Goal: Book appointment/travel/reservation

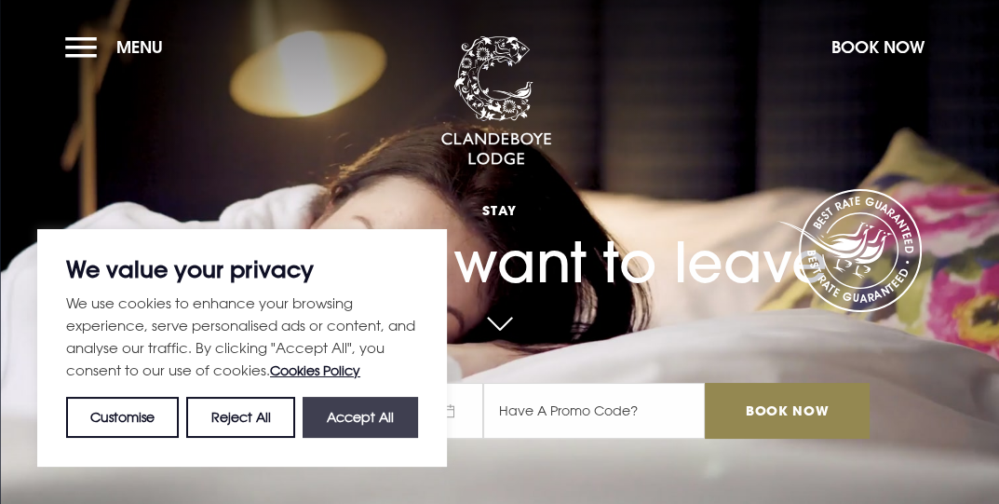
click at [373, 417] on button "Accept All" at bounding box center [360, 417] width 115 height 41
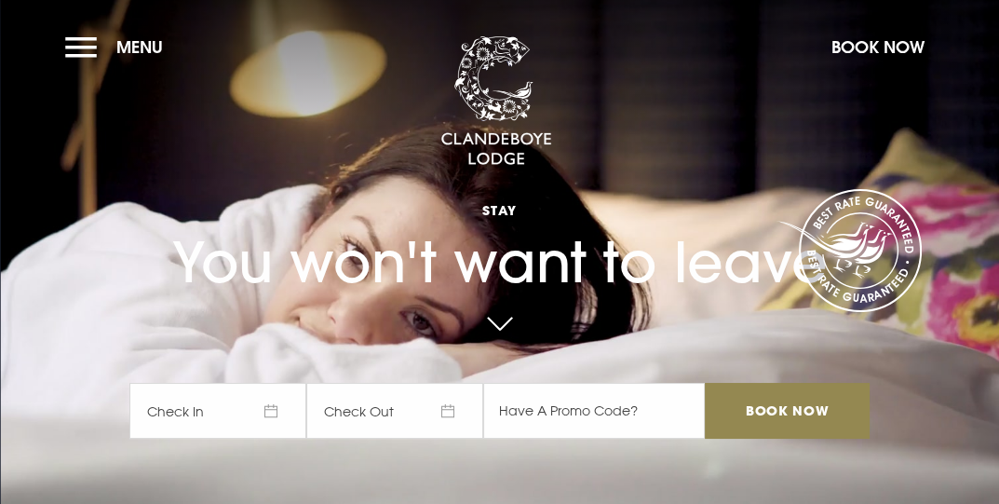
checkbox input "true"
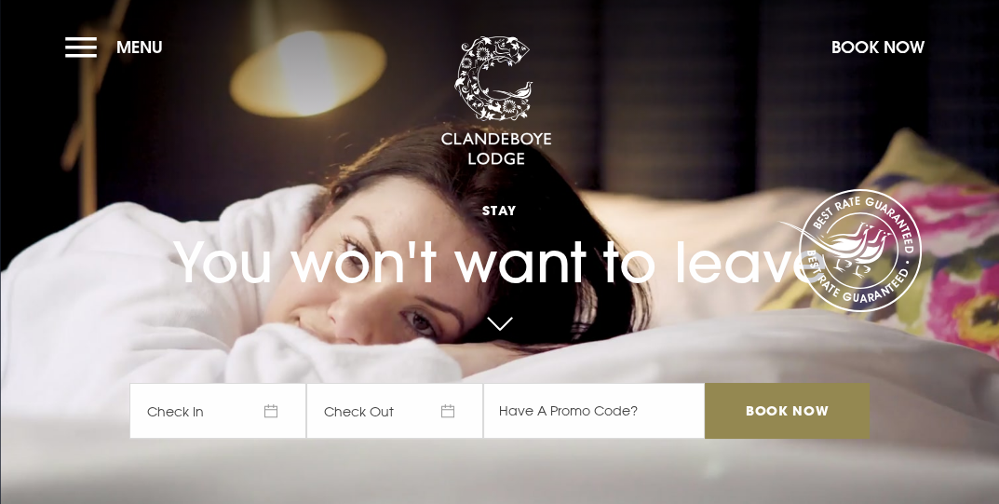
click at [283, 413] on span "Check In" at bounding box center [217, 411] width 177 height 56
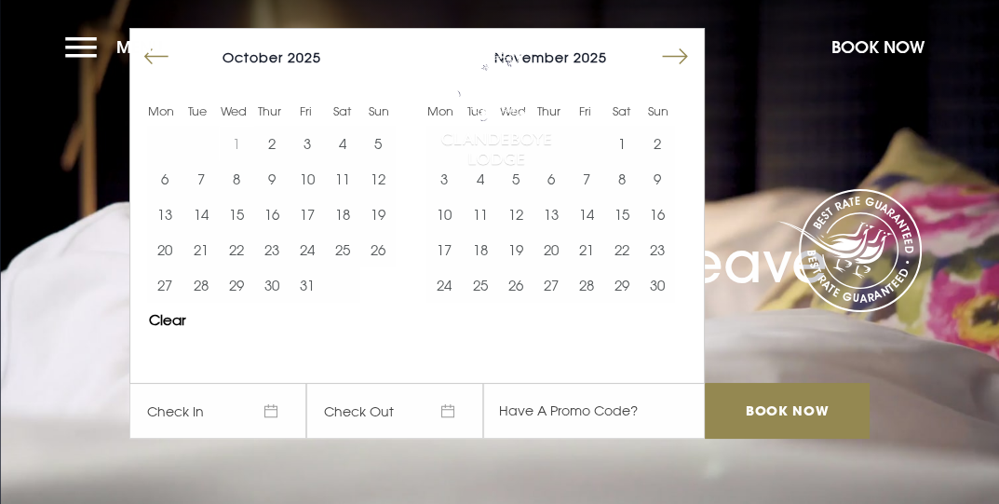
click at [691, 57] on button "Move forward to switch to the next month." at bounding box center [674, 56] width 35 height 35
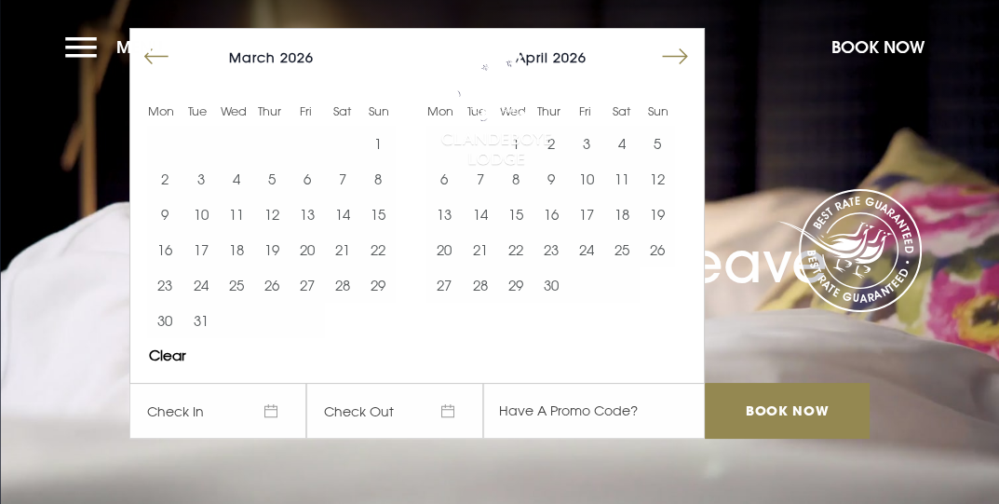
click at [691, 57] on button "Move forward to switch to the next month." at bounding box center [674, 56] width 35 height 35
click at [600, 209] on button "19" at bounding box center [586, 213] width 35 height 35
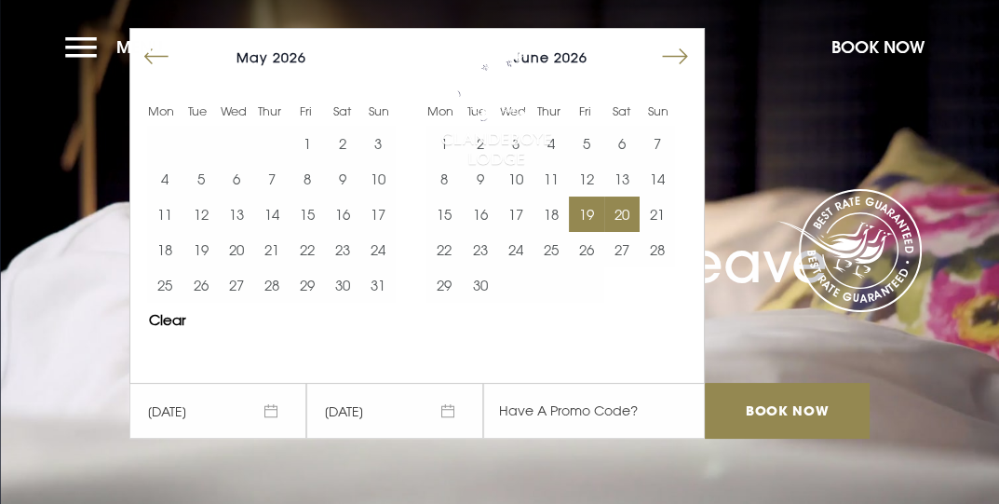
click at [623, 218] on button "20" at bounding box center [621, 213] width 35 height 35
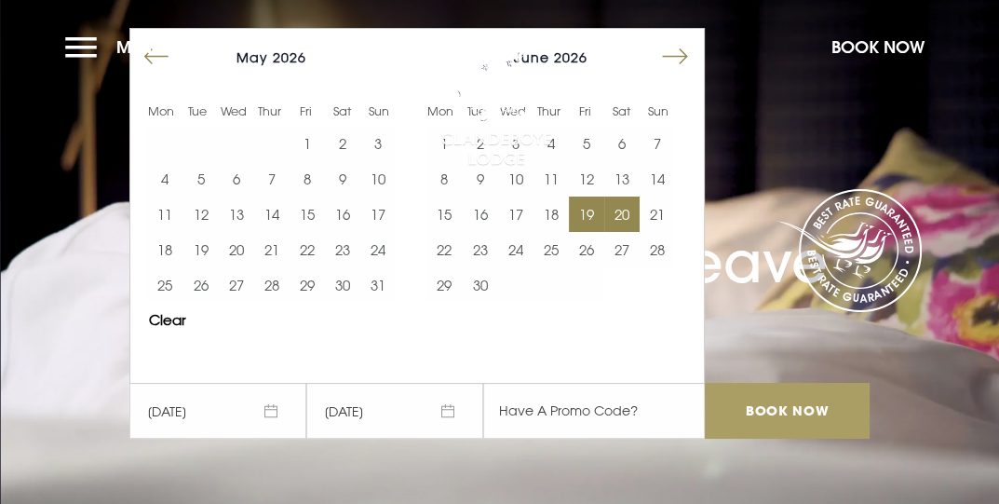
click at [821, 422] on input "Book Now" at bounding box center [787, 411] width 164 height 56
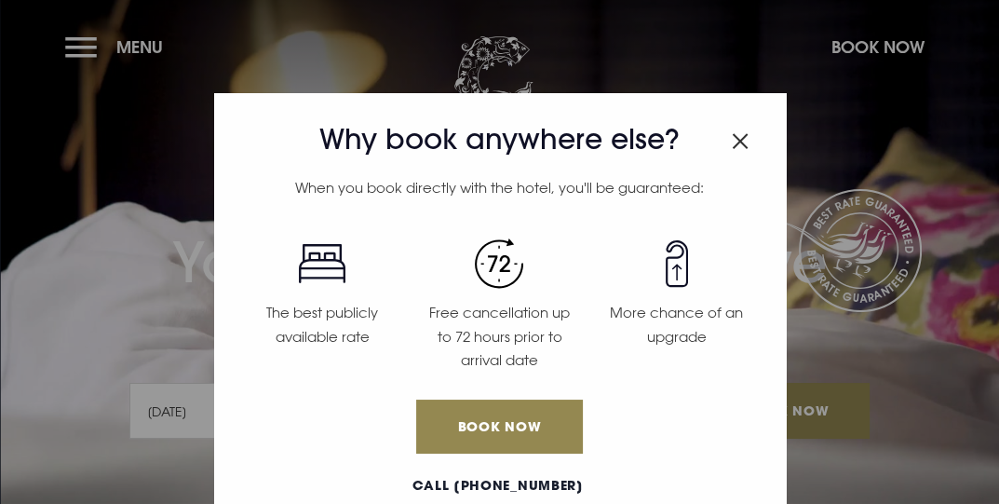
click at [732, 140] on img "Close modal" at bounding box center [740, 141] width 17 height 16
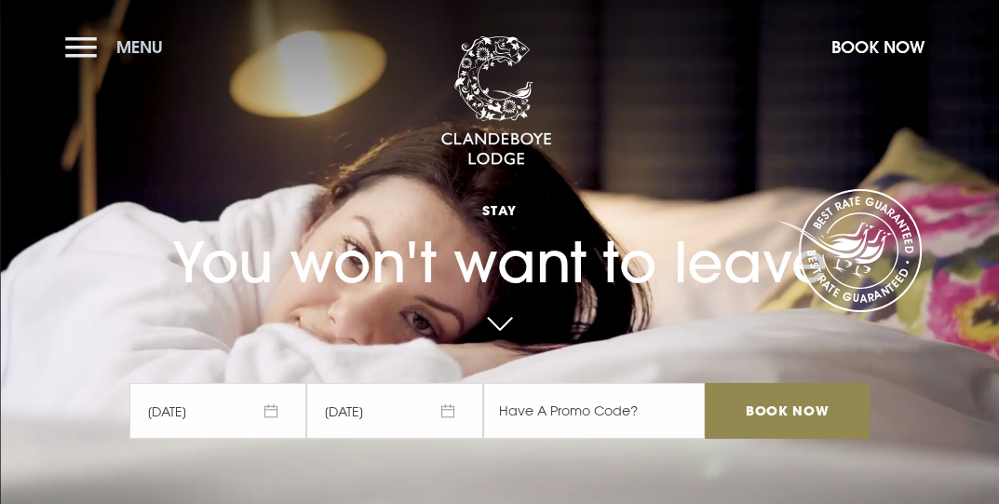
click at [87, 41] on button "Menu" at bounding box center [118, 47] width 107 height 40
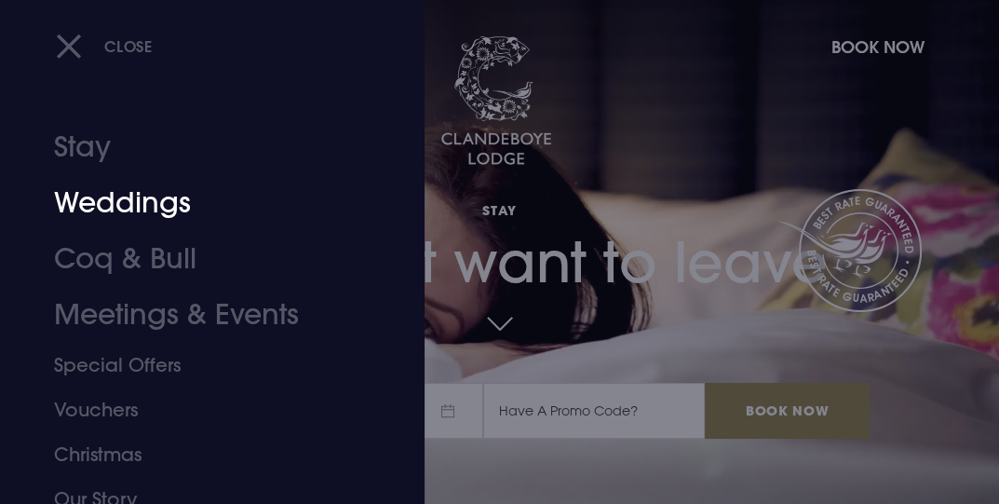
click at [113, 202] on link "Weddings" at bounding box center [199, 203] width 291 height 56
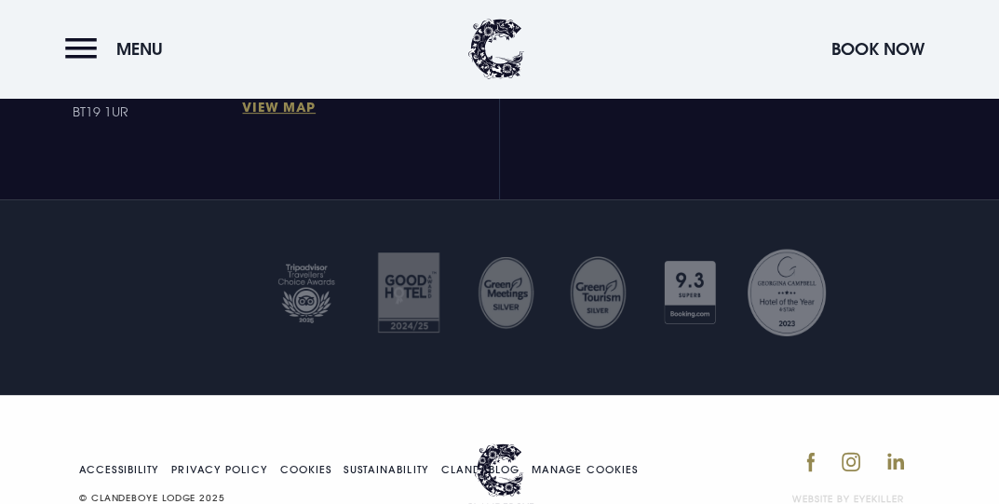
scroll to position [6615, 0]
